Goal: Task Accomplishment & Management: Manage account settings

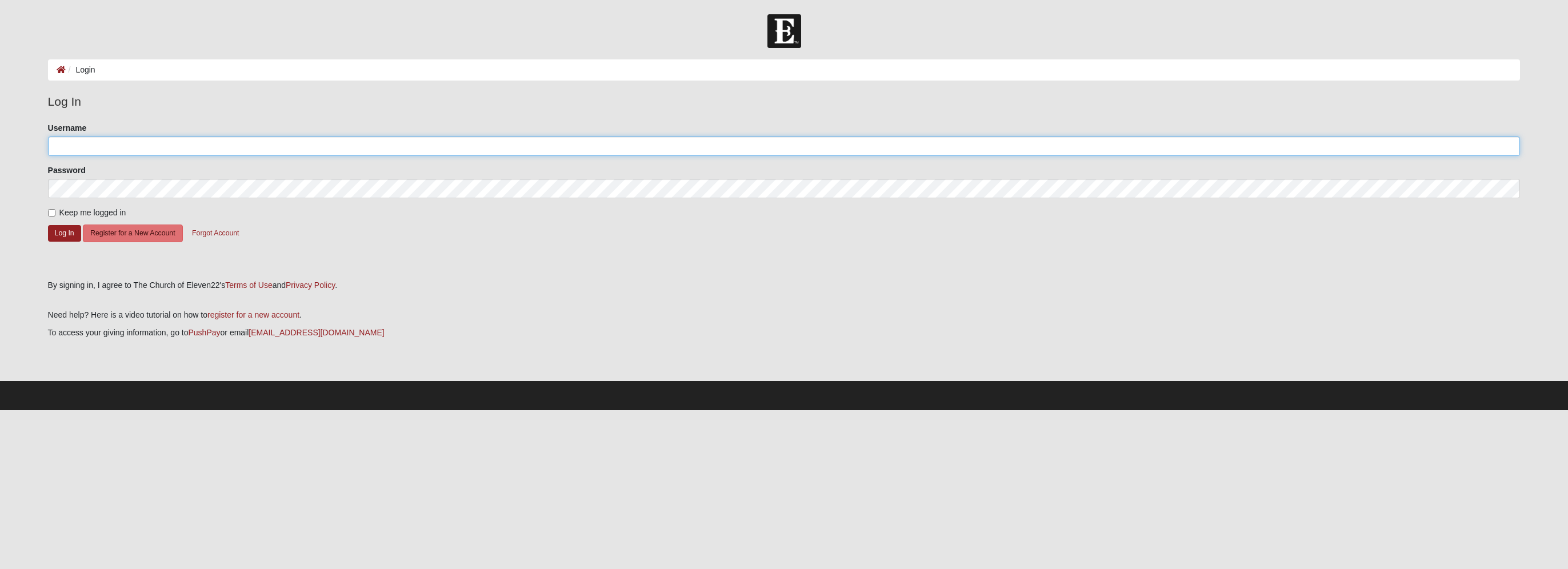
click at [63, 147] on input "Username" at bounding box center [784, 146] width 1472 height 19
type input "rshofstra@me.com"
click at [63, 228] on button "Log In" at bounding box center [65, 233] width 33 height 16
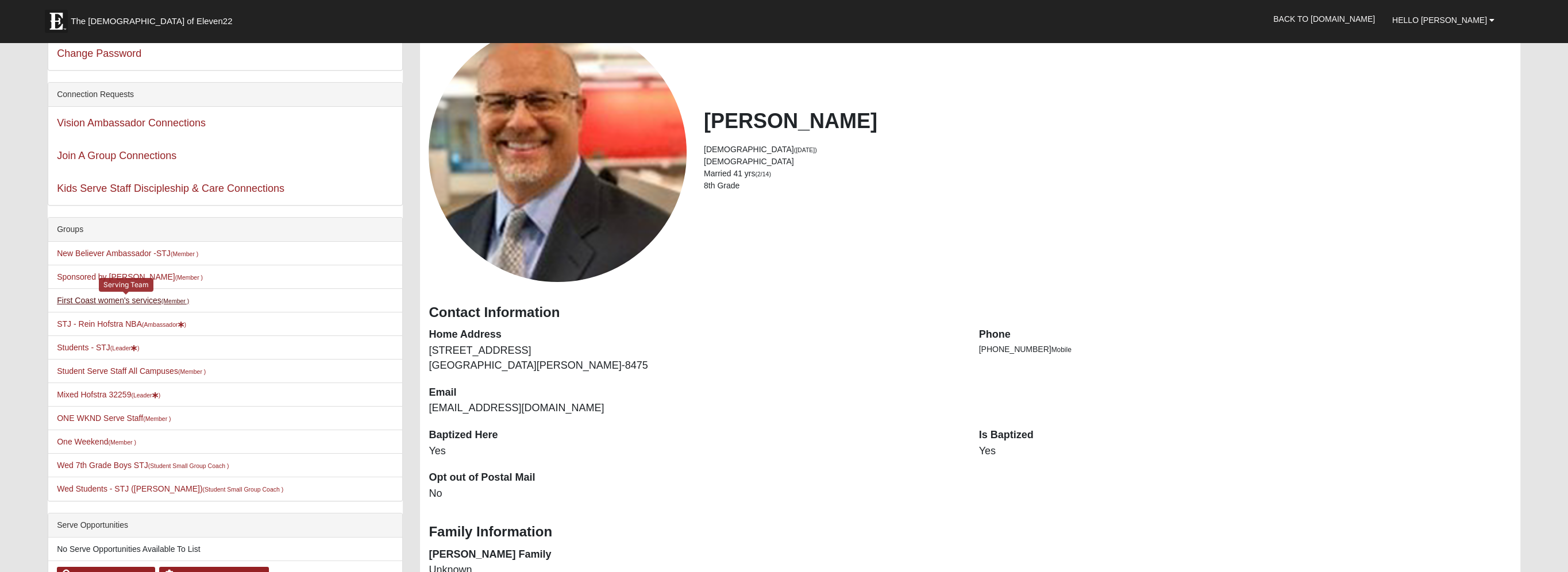
scroll to position [230, 0]
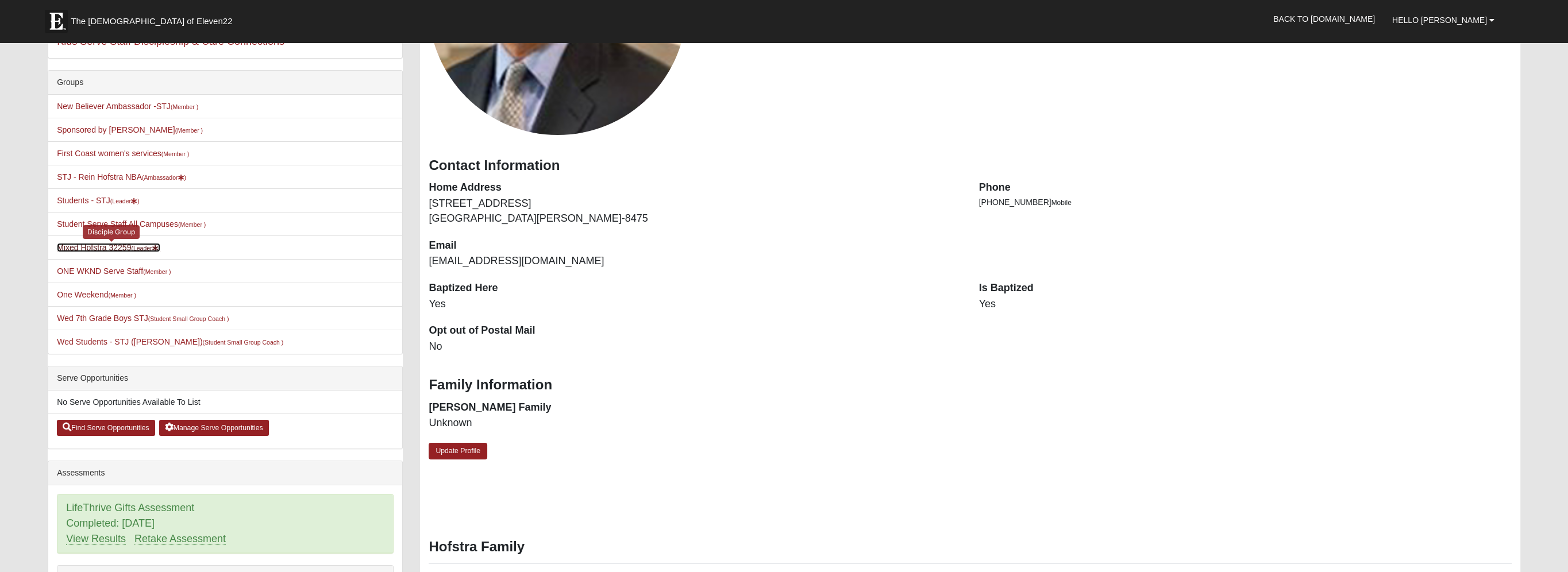
click at [99, 249] on link "Mixed Hofstra 32259 (Leader )" at bounding box center [108, 247] width 103 height 9
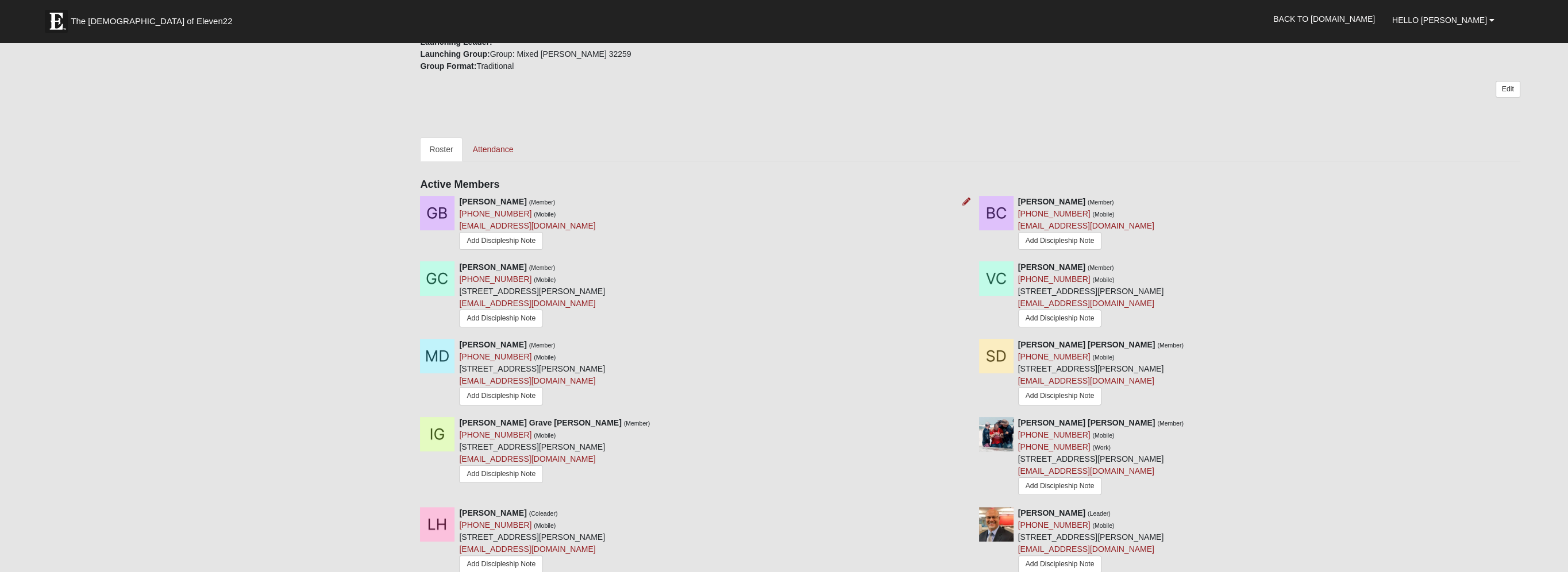
scroll to position [459, 0]
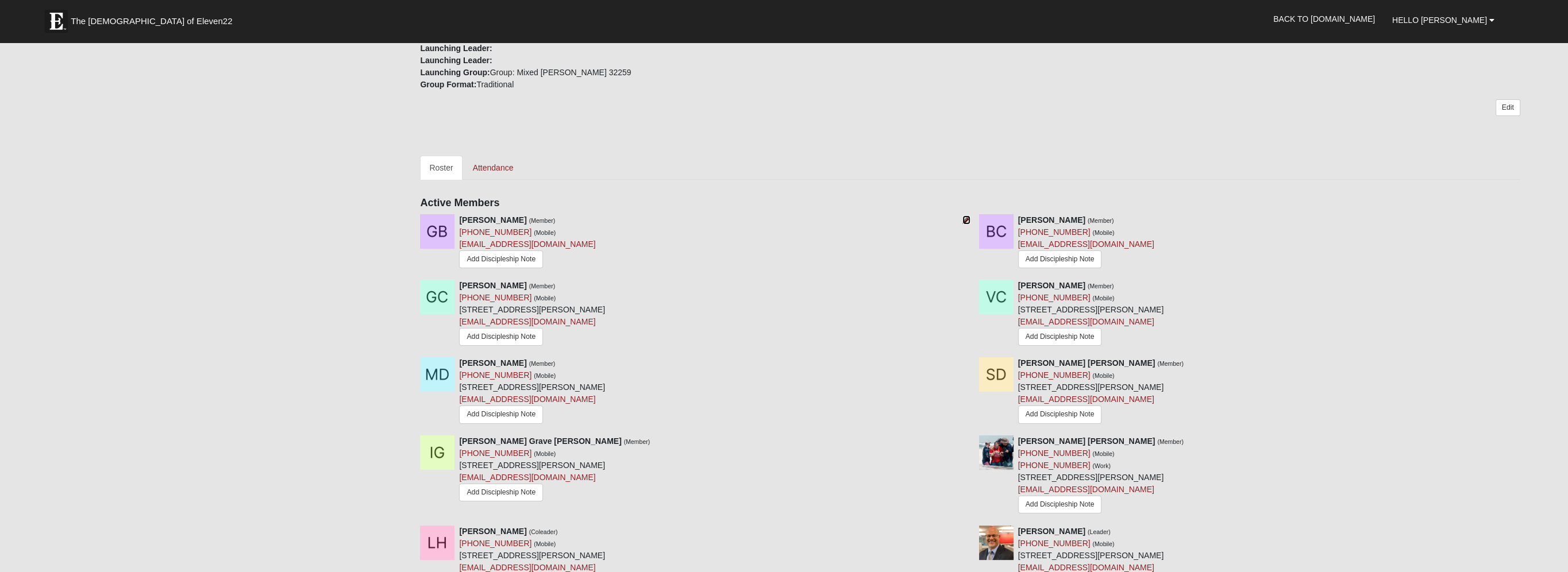
click at [965, 216] on icon at bounding box center [966, 220] width 8 height 8
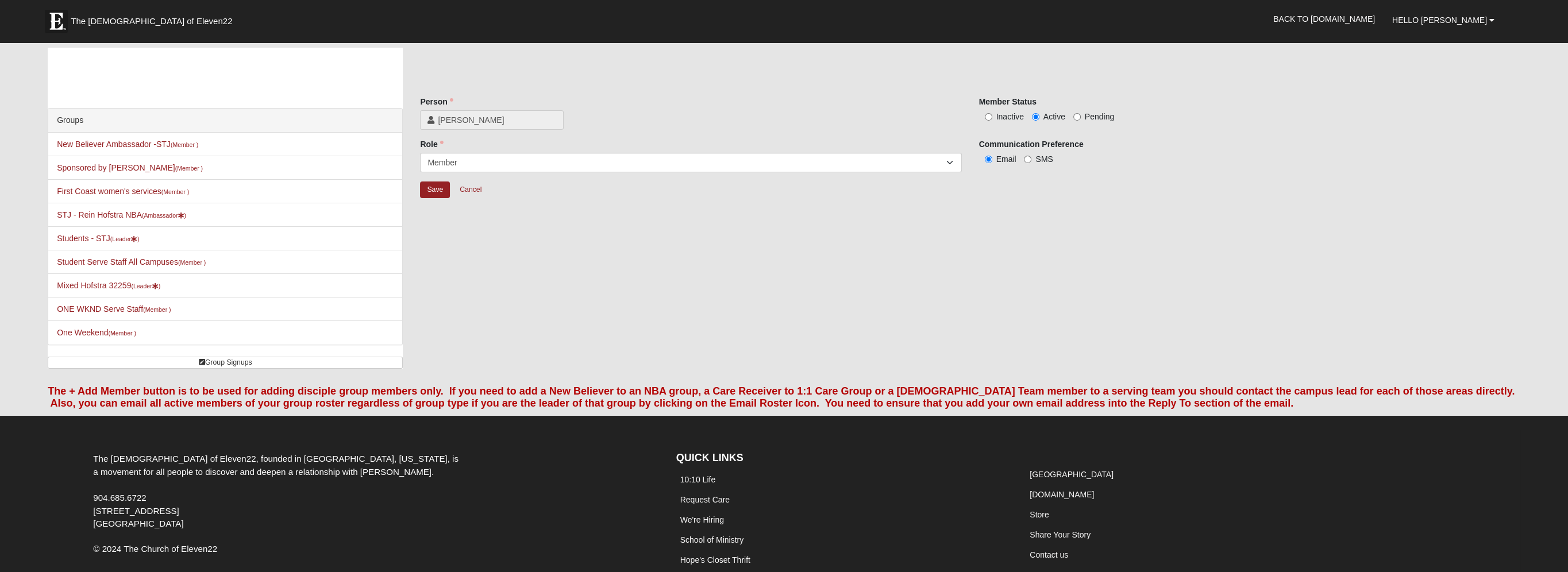
click at [999, 117] on span "Inactive" at bounding box center [1010, 116] width 28 height 9
click at [992, 117] on input "Inactive" at bounding box center [988, 117] width 7 height 7
radio input "true"
click at [436, 189] on input "Save" at bounding box center [435, 190] width 30 height 17
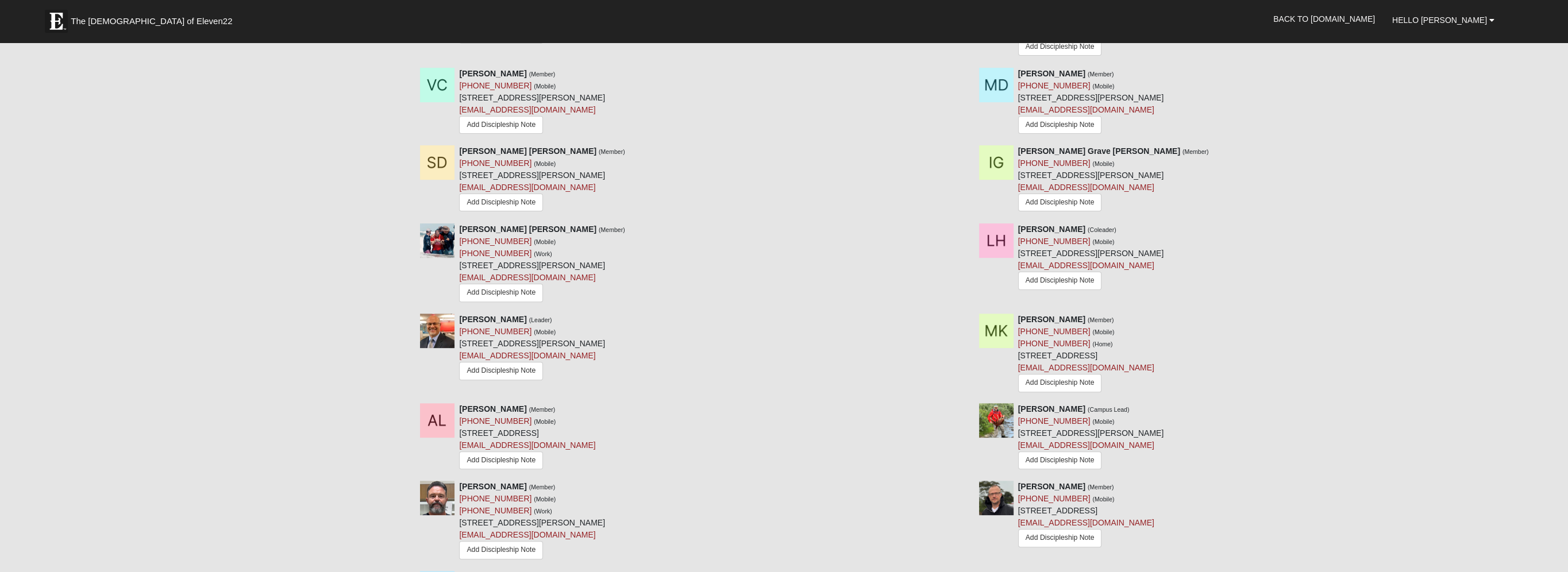
scroll to position [689, 0]
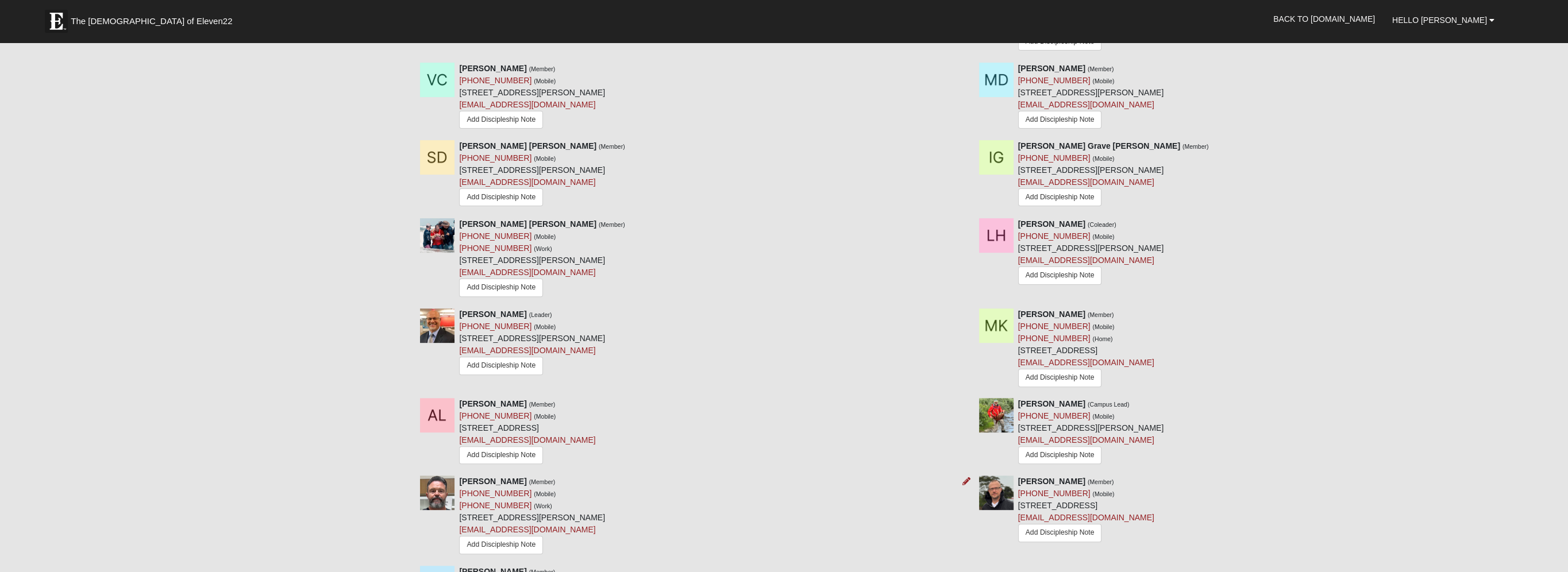
click at [820, 542] on div "Jason Whitener (Member) (904) 540-1444 (Mobile) (904) 691-1330 (Work) 601 Melro…" at bounding box center [690, 516] width 558 height 81
